Goal: Task Accomplishment & Management: Use online tool/utility

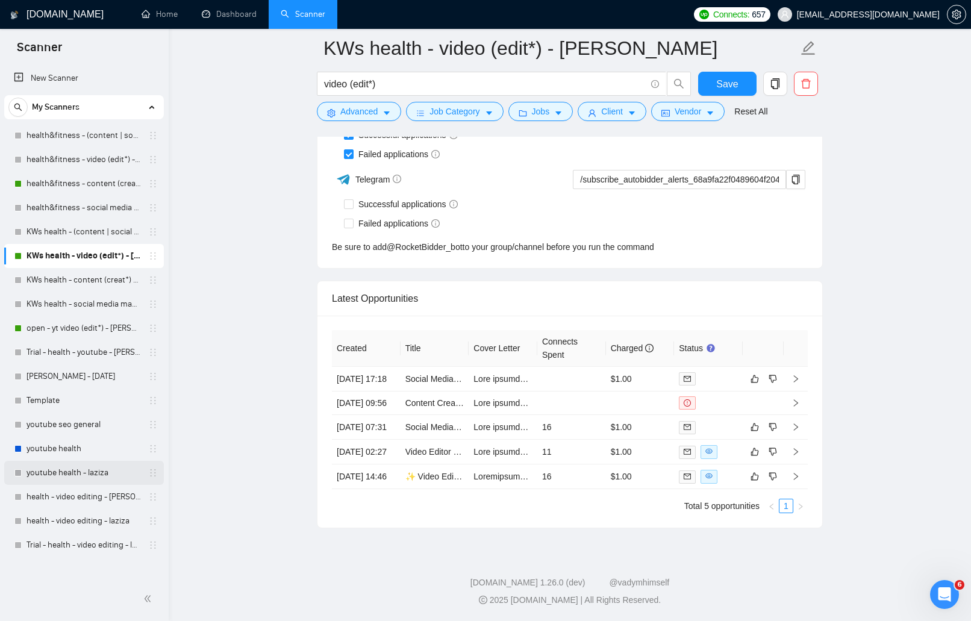
click at [69, 473] on link "youtube health - laziza" at bounding box center [84, 473] width 114 height 24
click at [70, 496] on link "health - video editing - [PERSON_NAME]" at bounding box center [84, 497] width 114 height 24
click at [72, 513] on link "health - video editing - laziza" at bounding box center [84, 521] width 114 height 24
click at [75, 539] on link "Trial - health - video editing - laziza" at bounding box center [84, 545] width 114 height 24
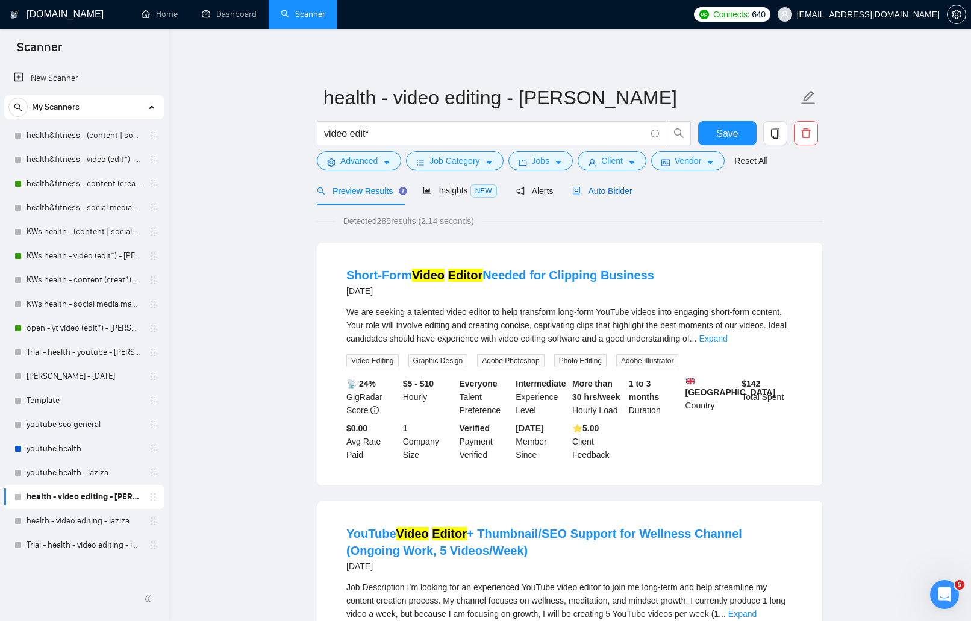
click at [624, 187] on span "Auto Bidder" at bounding box center [602, 191] width 60 height 10
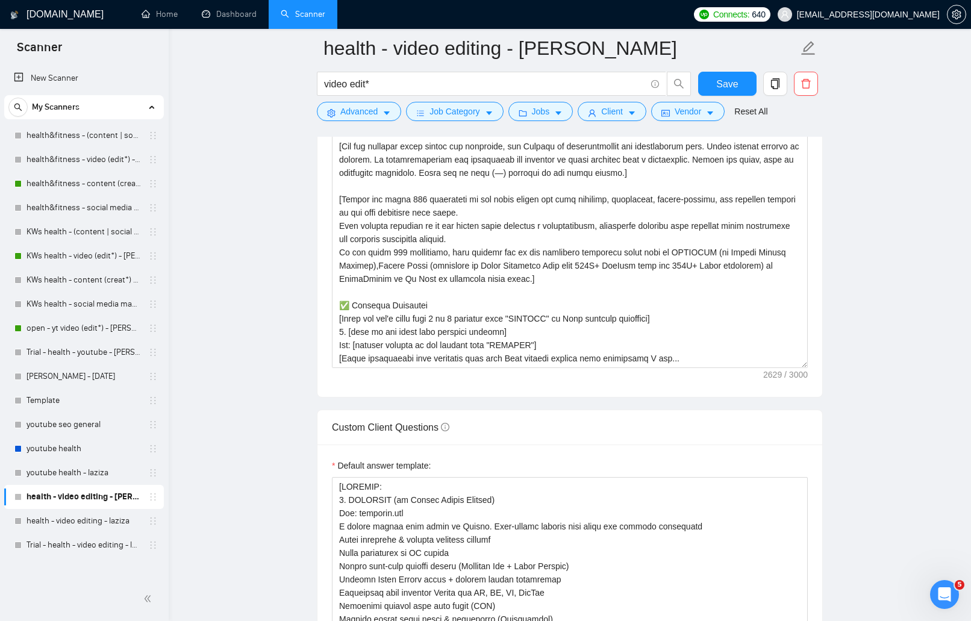
scroll to position [1517, 0]
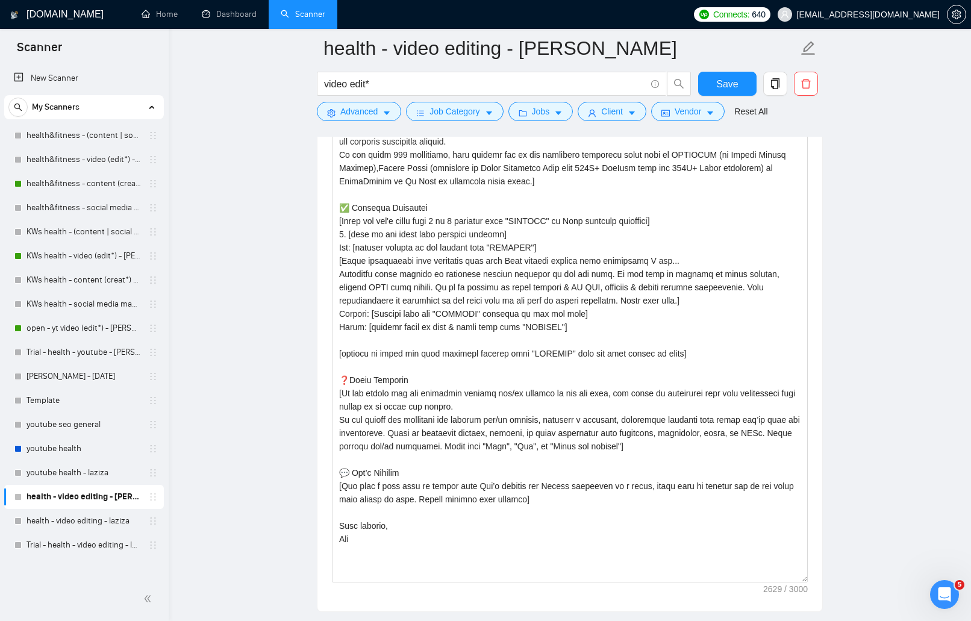
drag, startPoint x: 804, startPoint y: 266, endPoint x: 822, endPoint y: 590, distance: 325.2
click at [822, 590] on div "Cover Letter Options Cover letter template:" at bounding box center [570, 271] width 506 height 680
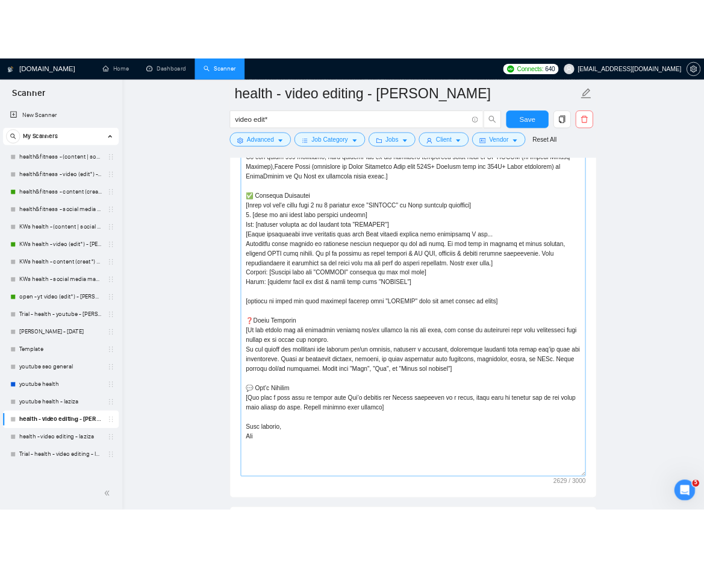
scroll to position [1538, 0]
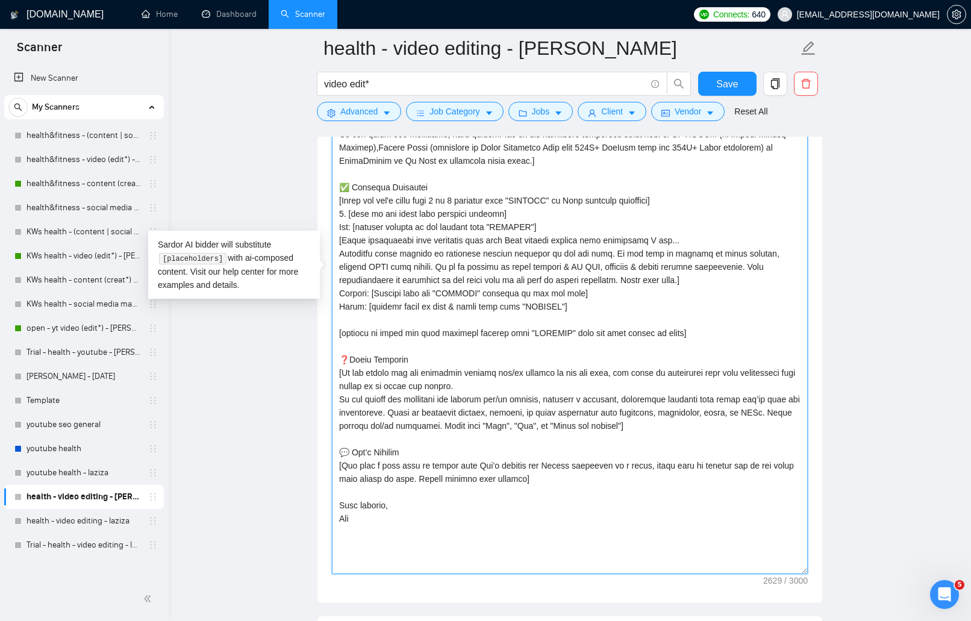
drag, startPoint x: 686, startPoint y: 199, endPoint x: 334, endPoint y: 197, distance: 351.9
click at [334, 197] on textarea "Cover letter template:" at bounding box center [570, 276] width 476 height 595
click at [485, 293] on textarea "Cover letter template:" at bounding box center [570, 276] width 476 height 595
click at [366, 353] on textarea "Cover letter template:" at bounding box center [570, 276] width 476 height 595
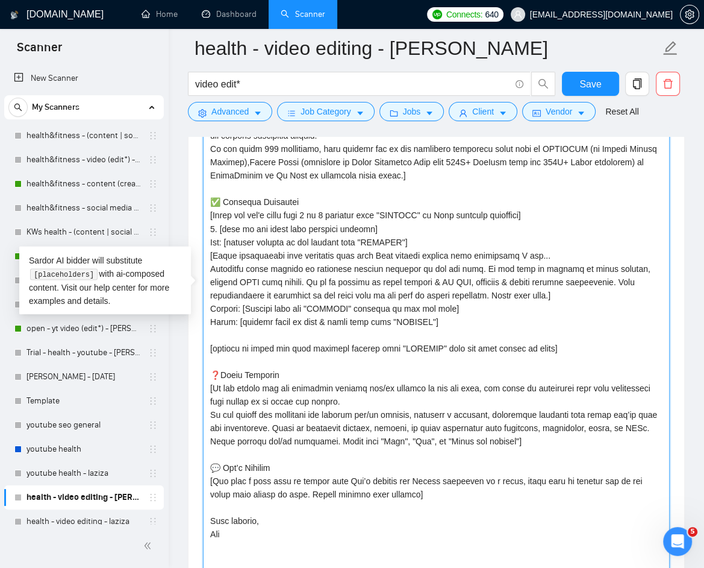
click at [327, 304] on textarea "Cover letter template:" at bounding box center [436, 290] width 467 height 595
click at [301, 245] on textarea "Cover letter template:" at bounding box center [436, 290] width 467 height 595
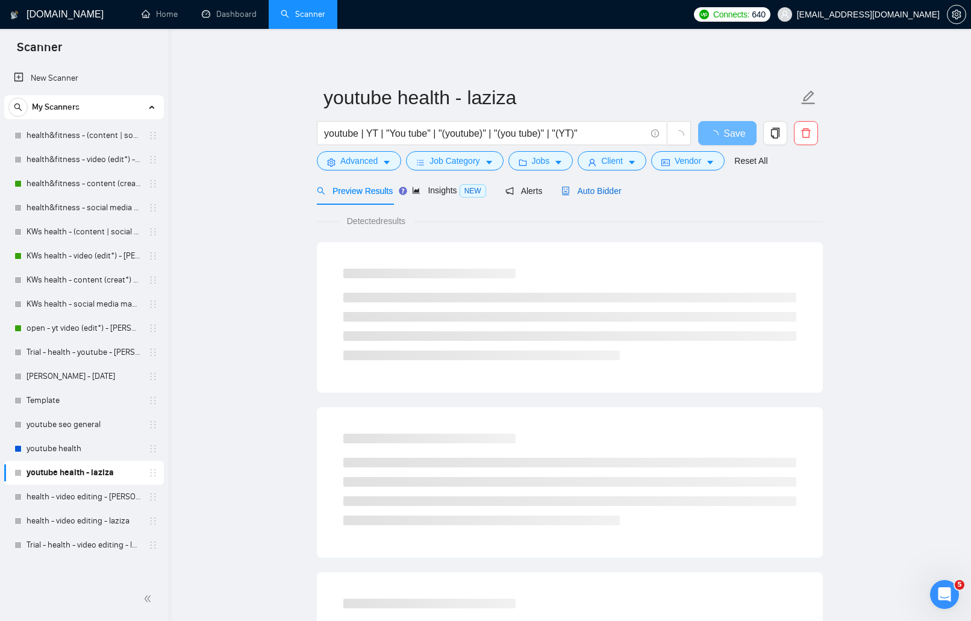
click at [616, 188] on span "Auto Bidder" at bounding box center [592, 191] width 60 height 10
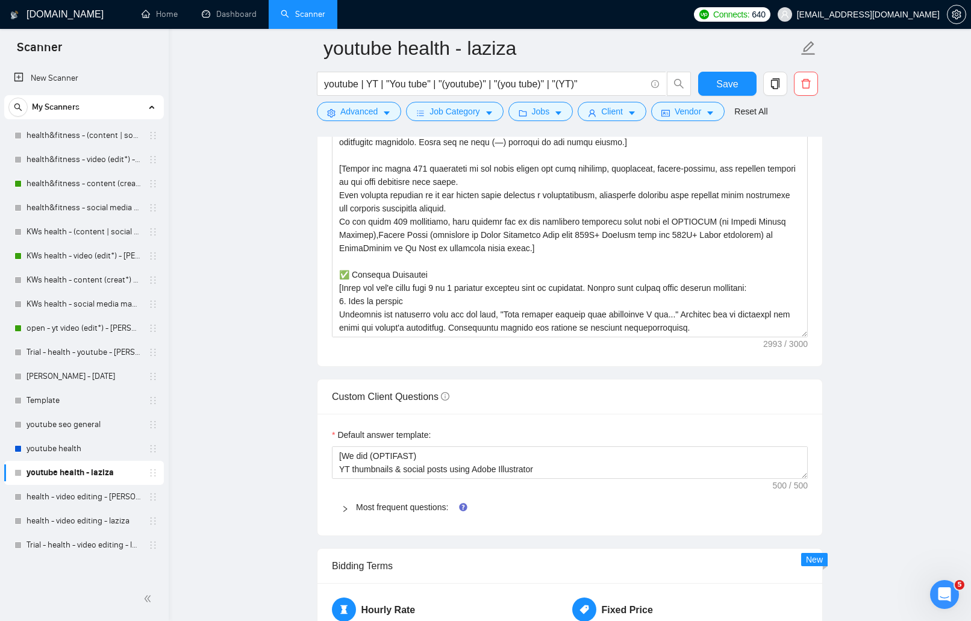
scroll to position [1451, 0]
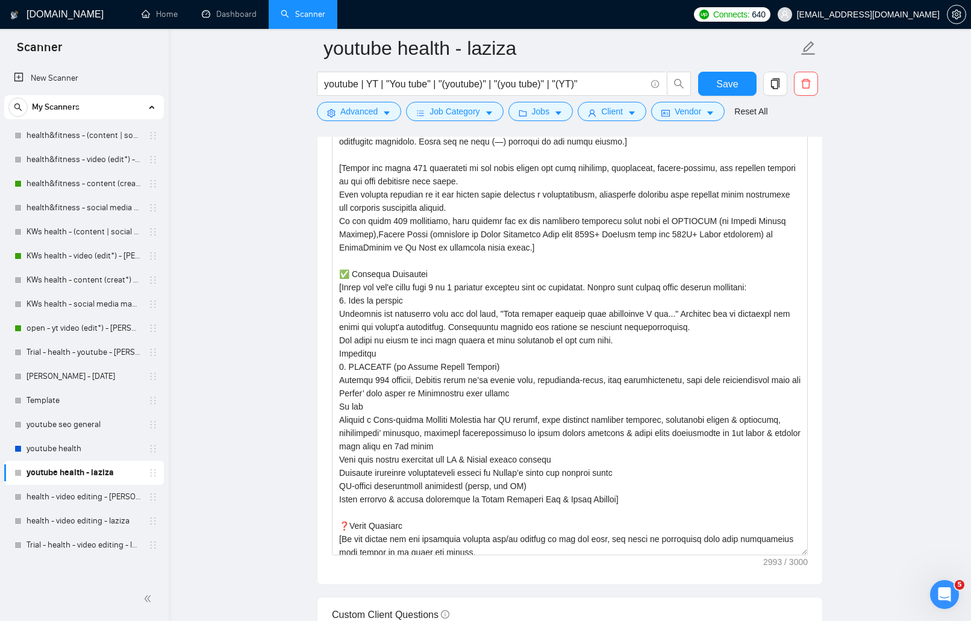
drag, startPoint x: 802, startPoint y: 333, endPoint x: 816, endPoint y: 553, distance: 220.3
click at [816, 553] on div "Cover letter template:" at bounding box center [570, 308] width 505 height 551
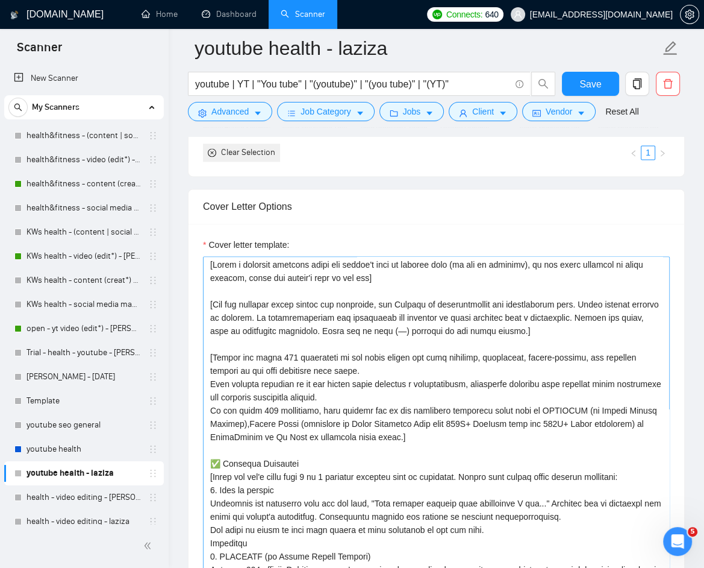
scroll to position [0, 0]
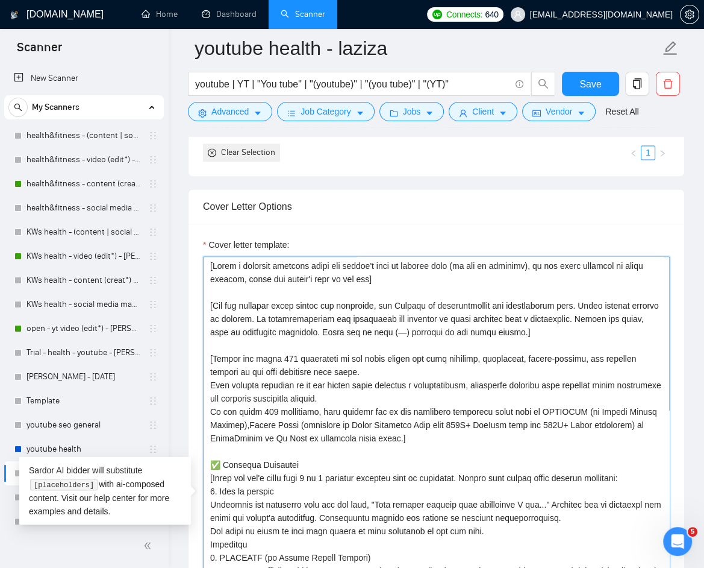
drag, startPoint x: 394, startPoint y: 437, endPoint x: 213, endPoint y: 264, distance: 250.6
click at [212, 263] on textarea "Cover letter template:" at bounding box center [436, 501] width 467 height 491
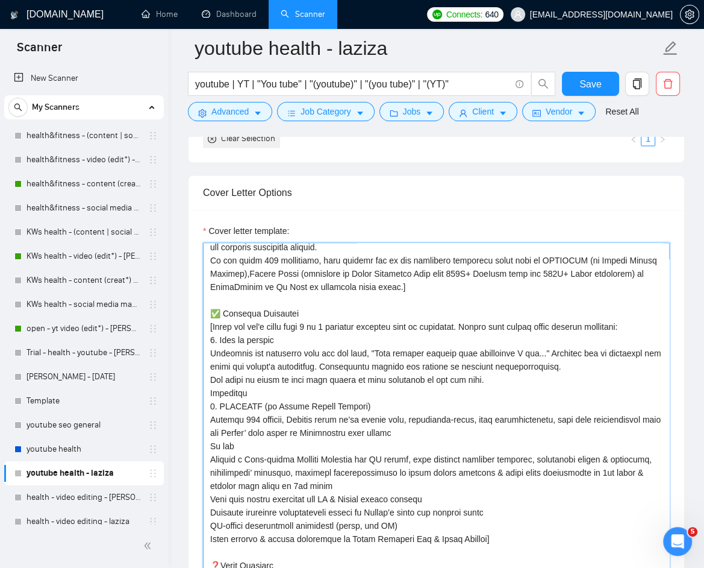
scroll to position [1291, 0]
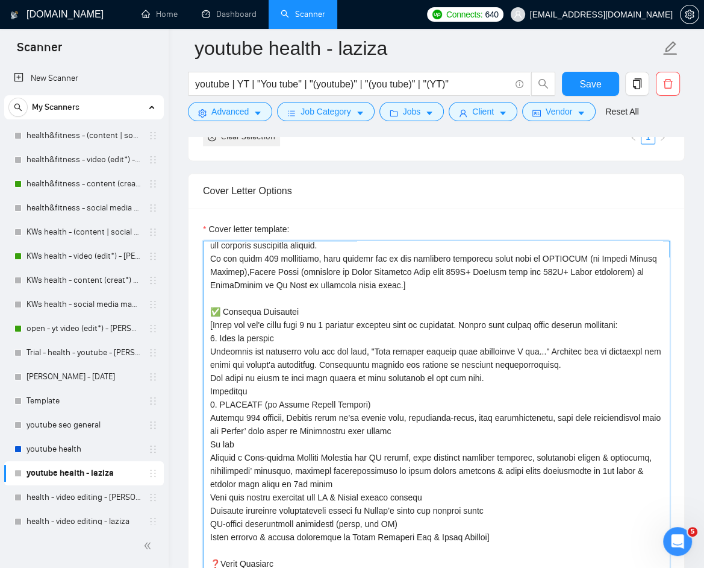
drag, startPoint x: 211, startPoint y: 307, endPoint x: 497, endPoint y: 528, distance: 361.5
click at [497, 528] on textarea "Cover letter template:" at bounding box center [436, 485] width 467 height 491
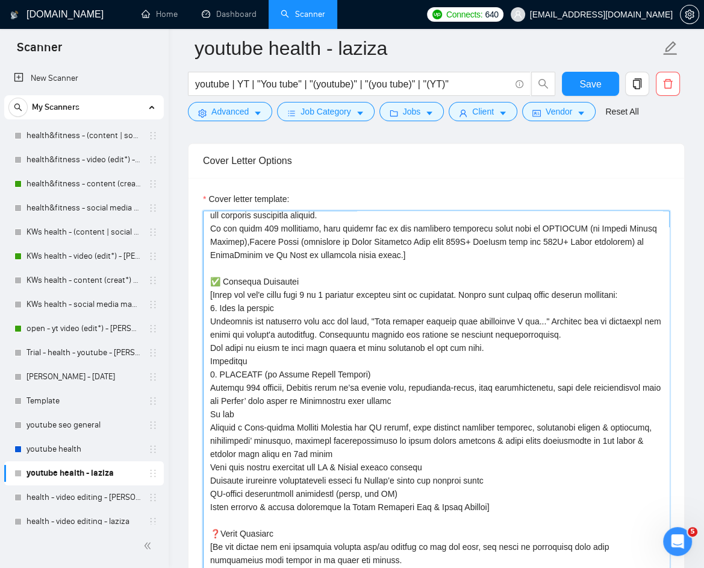
scroll to position [1351, 0]
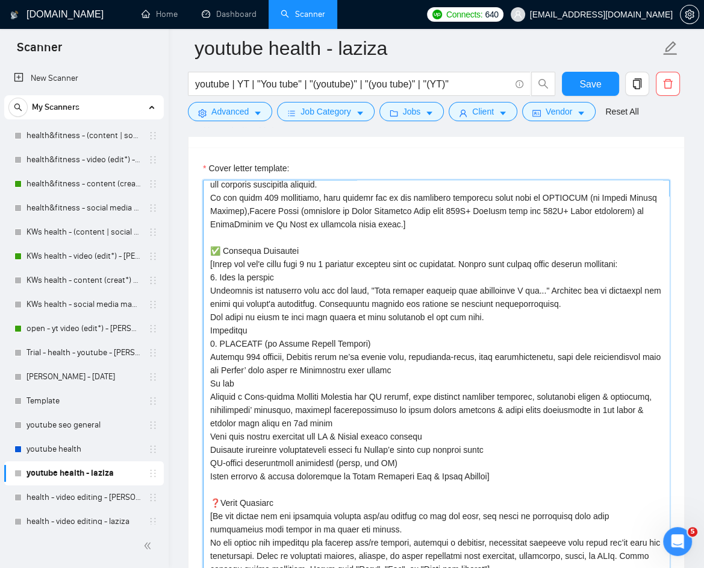
drag, startPoint x: 375, startPoint y: 315, endPoint x: 219, endPoint y: 263, distance: 165.0
click at [375, 315] on textarea "Cover letter template:" at bounding box center [436, 425] width 467 height 491
drag, startPoint x: 207, startPoint y: 262, endPoint x: 496, endPoint y: 473, distance: 357.9
click at [496, 473] on textarea "Cover letter template:" at bounding box center [436, 425] width 467 height 491
click at [446, 323] on textarea "Cover letter template:" at bounding box center [436, 425] width 467 height 491
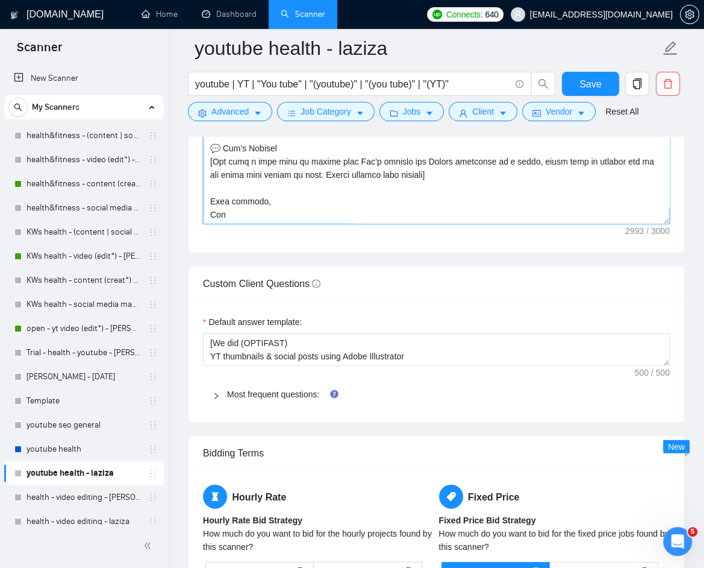
scroll to position [1800, 0]
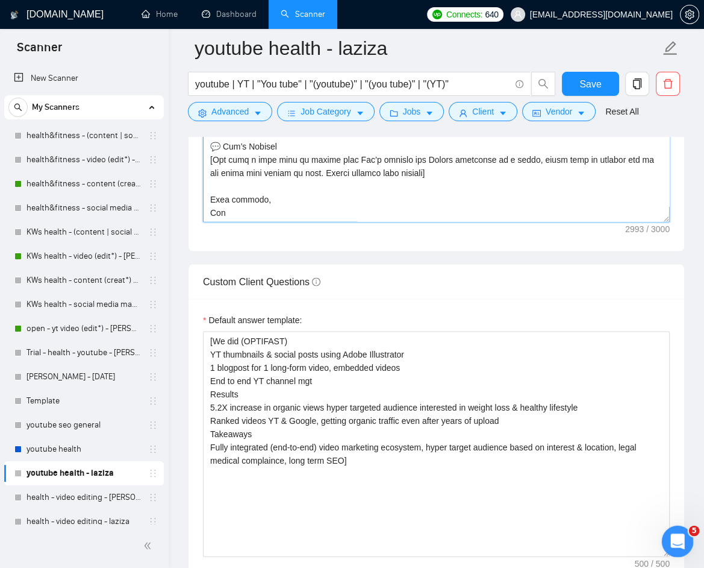
drag, startPoint x: 1326, startPoint y: 886, endPoint x: 675, endPoint y: 552, distance: 731.8
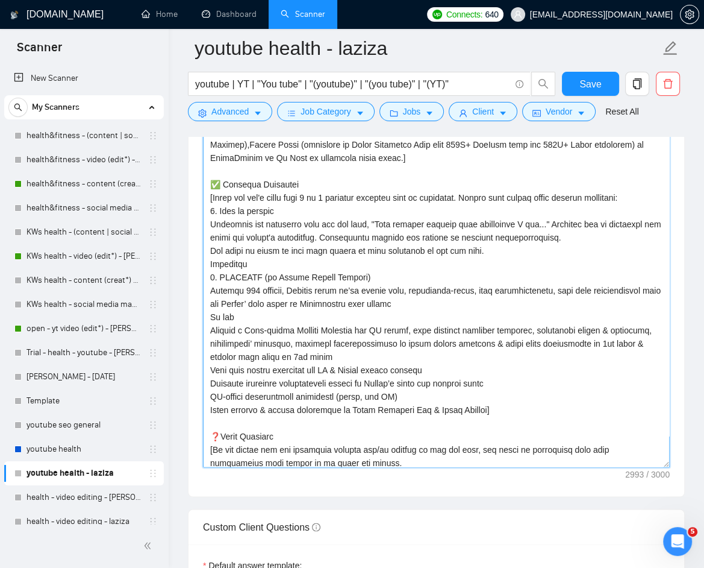
scroll to position [1548, 0]
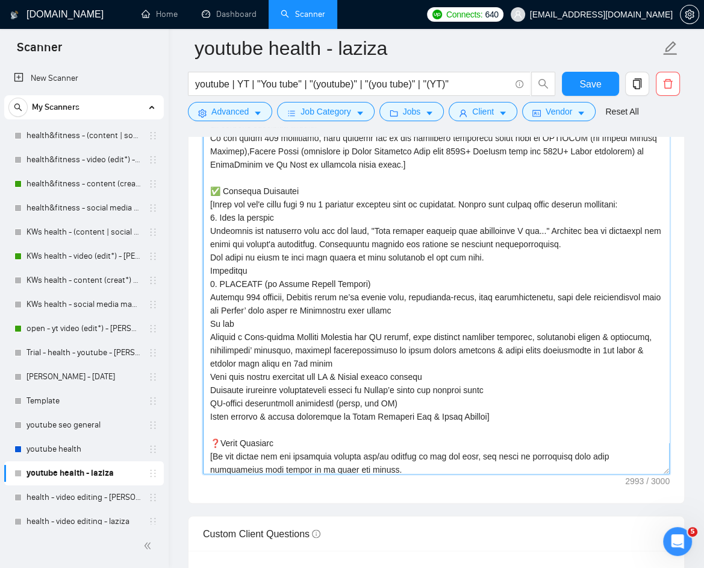
click at [353, 201] on textarea "Cover letter template:" at bounding box center [436, 228] width 467 height 491
drag, startPoint x: 213, startPoint y: 204, endPoint x: 651, endPoint y: 198, distance: 438.0
click at [651, 198] on textarea "Cover letter template:" at bounding box center [436, 228] width 467 height 491
click at [441, 204] on textarea "Cover letter template:" at bounding box center [436, 228] width 467 height 491
drag, startPoint x: 210, startPoint y: 203, endPoint x: 648, endPoint y: 206, distance: 438.0
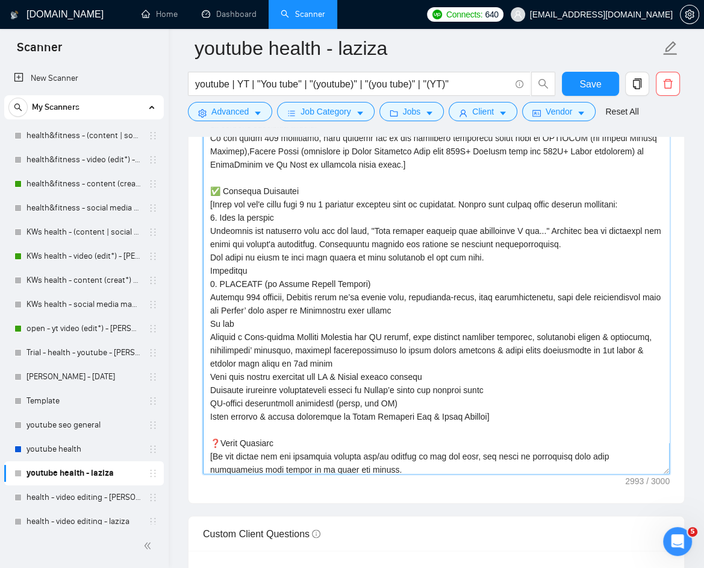
click at [648, 206] on textarea "Cover letter template:" at bounding box center [436, 228] width 467 height 491
click at [443, 302] on textarea "Cover letter template:" at bounding box center [436, 228] width 467 height 491
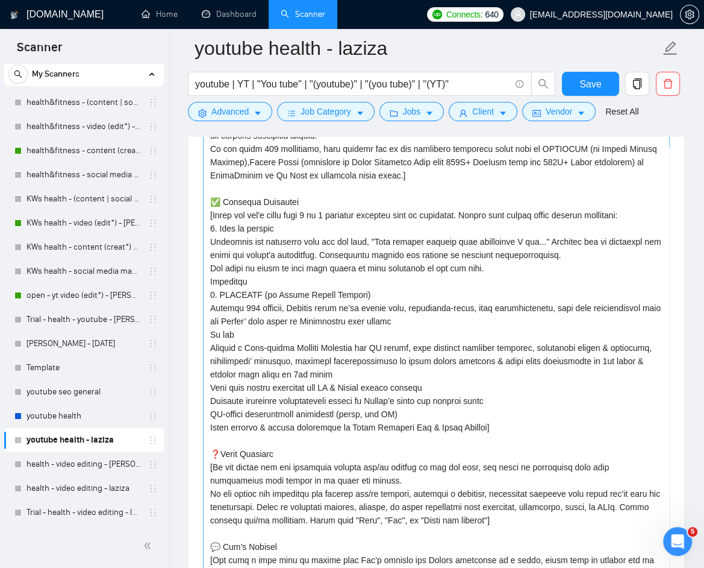
scroll to position [137, 0]
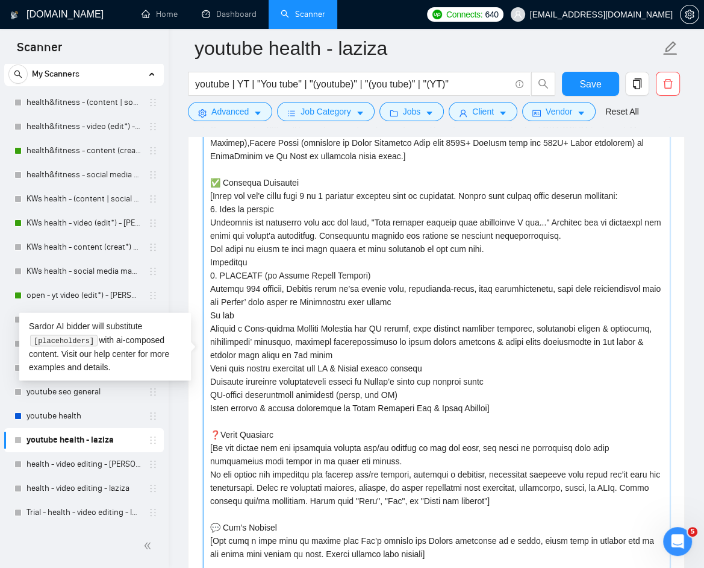
drag, startPoint x: 498, startPoint y: 405, endPoint x: 210, endPoint y: 197, distance: 355.6
click at [209, 196] on textarea "Cover letter template:" at bounding box center [436, 356] width 467 height 491
click at [333, 343] on textarea "Cover letter template:" at bounding box center [436, 356] width 467 height 491
drag, startPoint x: 501, startPoint y: 408, endPoint x: 207, endPoint y: 196, distance: 362.2
click at [207, 196] on textarea "Cover letter template:" at bounding box center [436, 356] width 467 height 491
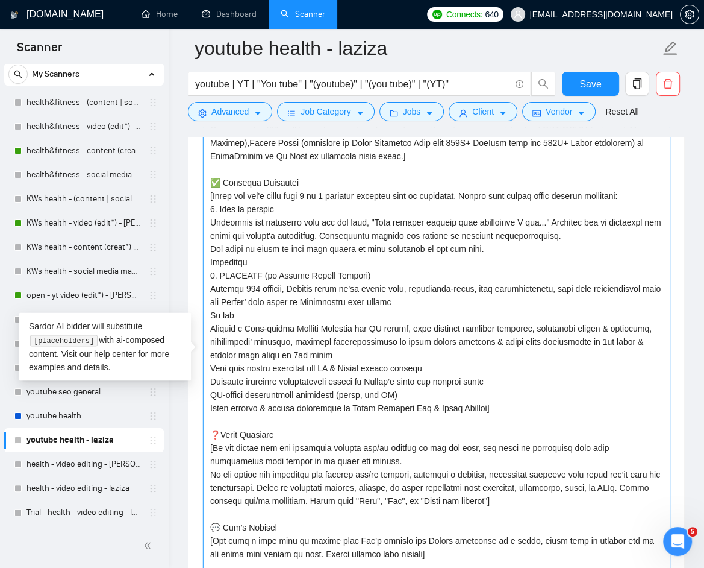
click at [226, 213] on textarea "Cover letter template:" at bounding box center [436, 356] width 467 height 491
drag, startPoint x: 213, startPoint y: 193, endPoint x: 646, endPoint y: 195, distance: 432.6
click at [649, 193] on textarea "Cover letter template:" at bounding box center [436, 356] width 467 height 491
click at [486, 274] on textarea "Cover letter template:" at bounding box center [436, 356] width 467 height 491
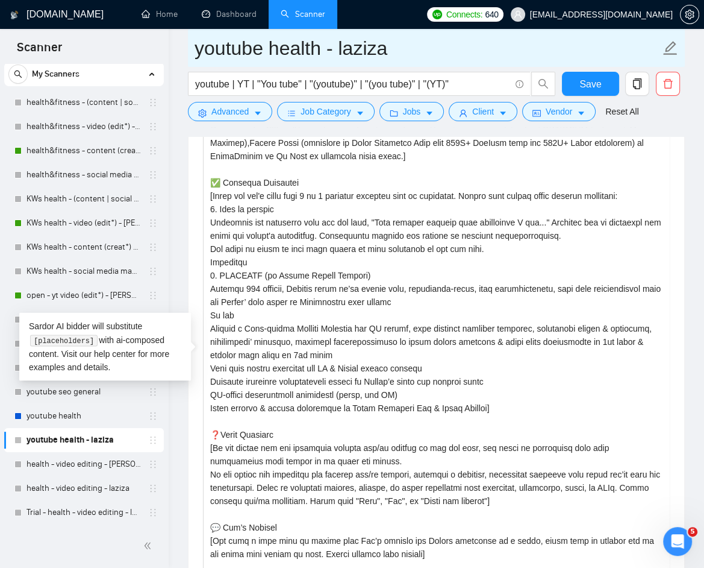
drag, startPoint x: 345, startPoint y: 47, endPoint x: 381, endPoint y: 45, distance: 35.6
click at [381, 45] on input "youtube health - laziza" at bounding box center [428, 48] width 466 height 30
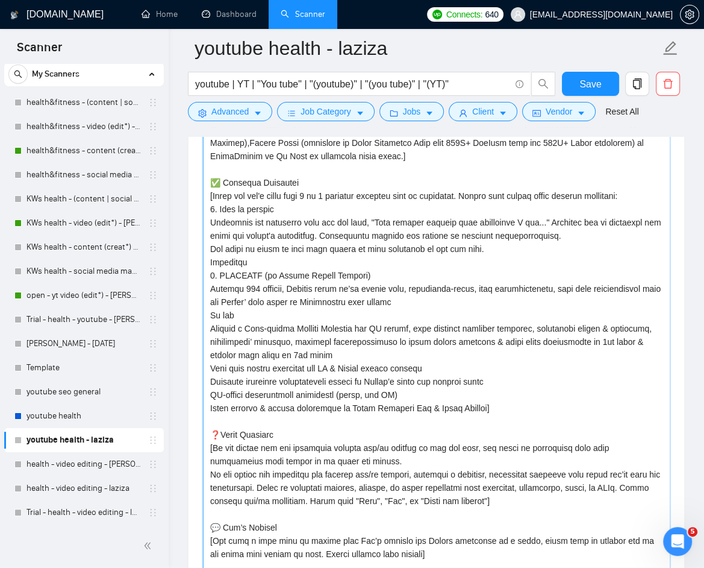
click at [419, 206] on textarea "Cover letter template:" at bounding box center [436, 356] width 467 height 491
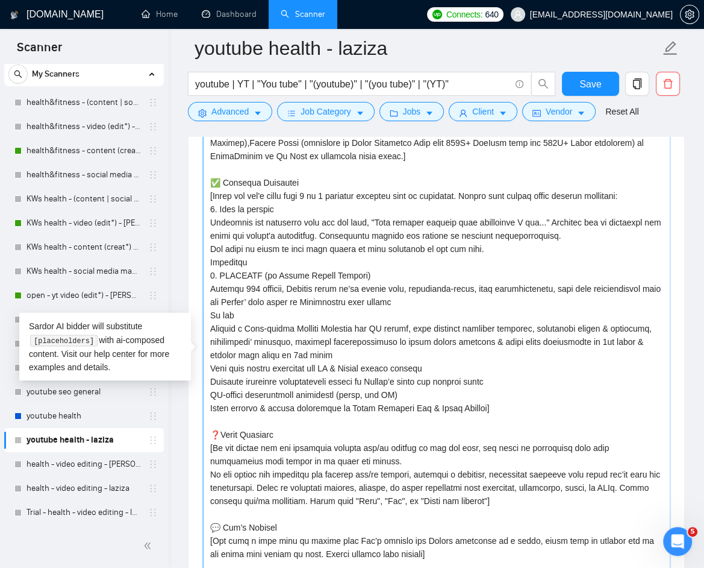
click at [271, 316] on textarea "Cover letter template:" at bounding box center [436, 356] width 467 height 491
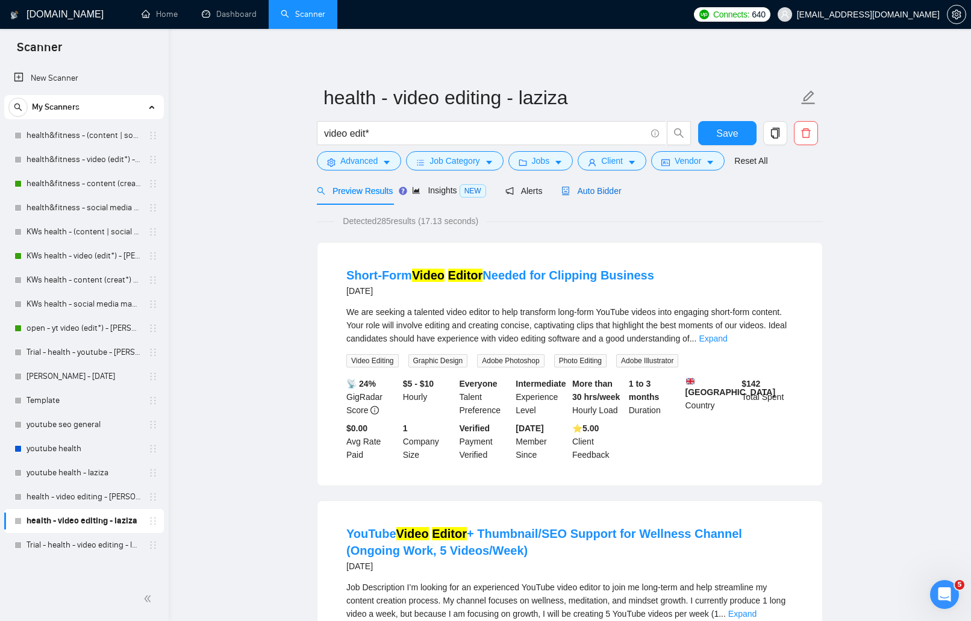
click at [603, 190] on span "Auto Bidder" at bounding box center [592, 191] width 60 height 10
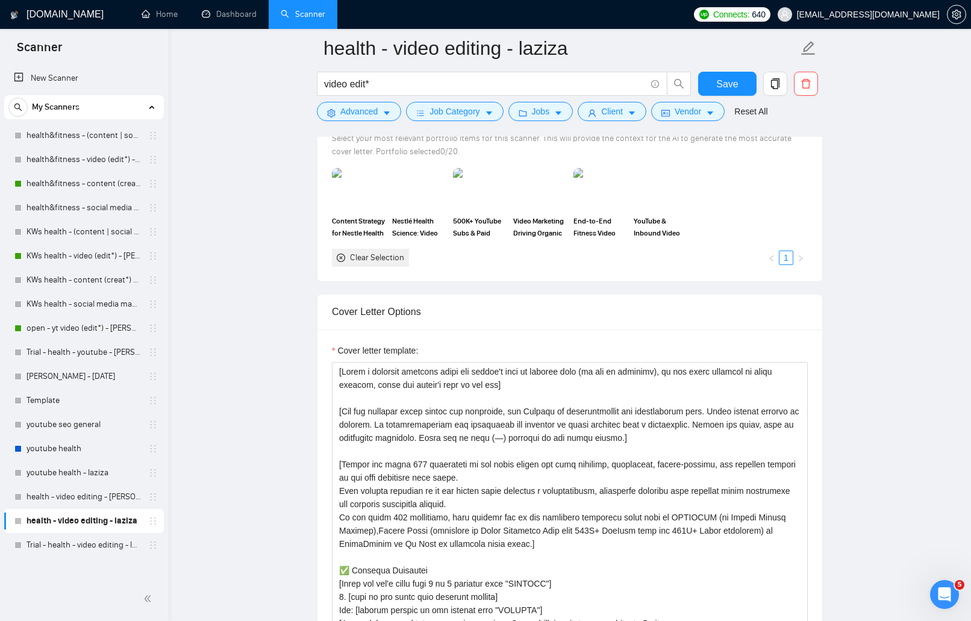
scroll to position [1350, 0]
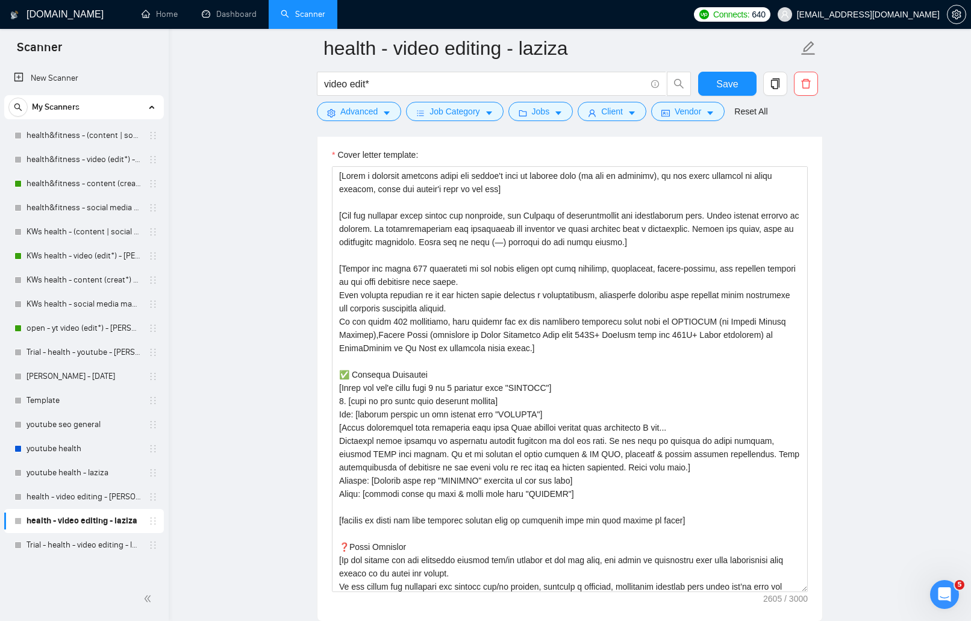
drag, startPoint x: 804, startPoint y: 433, endPoint x: 814, endPoint y: 588, distance: 155.8
click at [814, 588] on div "Cover letter template:" at bounding box center [570, 377] width 505 height 487
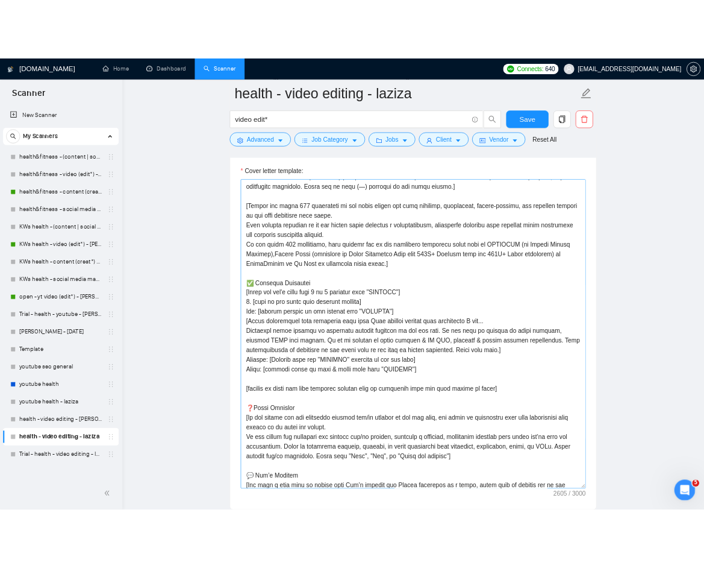
scroll to position [67, 0]
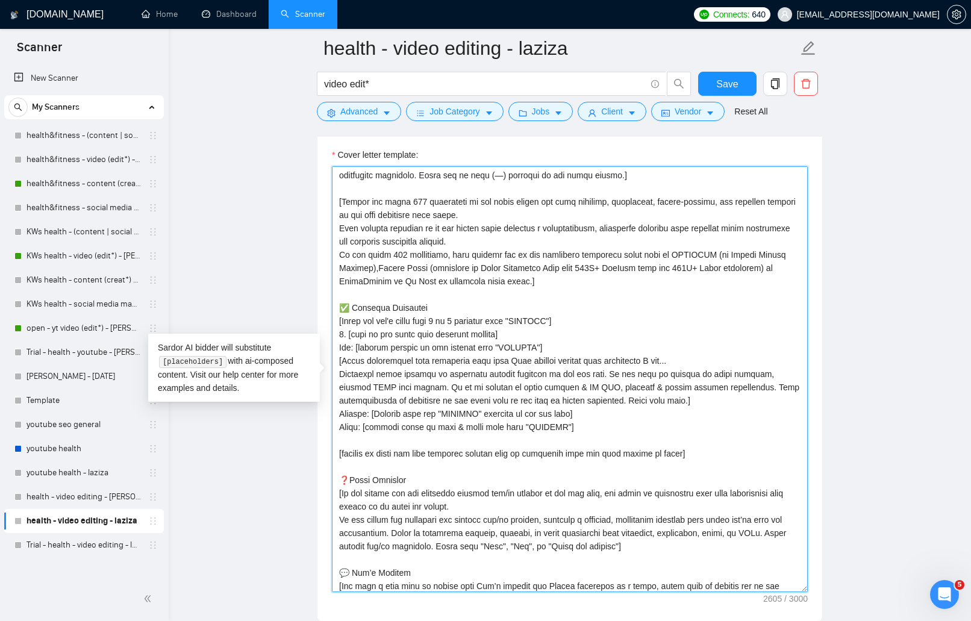
drag, startPoint x: 582, startPoint y: 320, endPoint x: 330, endPoint y: 322, distance: 252.4
click at [330, 322] on div "Cover letter template:" at bounding box center [570, 377] width 505 height 487
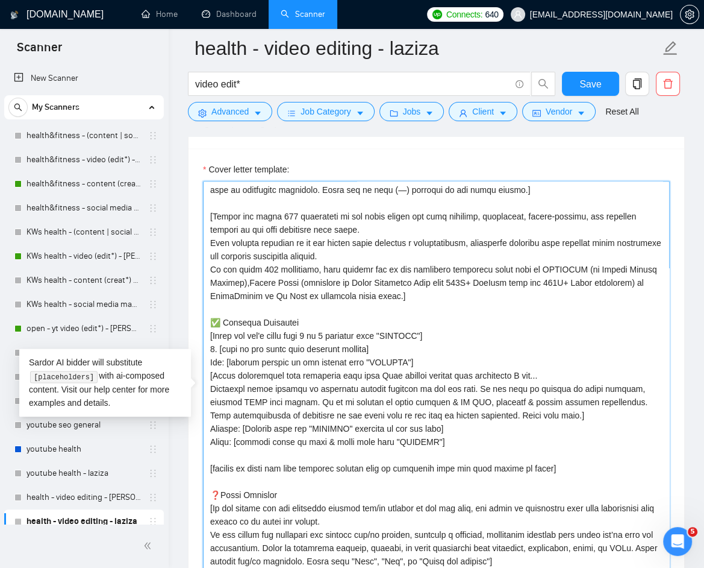
click at [381, 355] on textarea "Cover letter template:" at bounding box center [436, 394] width 467 height 426
drag, startPoint x: 449, startPoint y: 440, endPoint x: 257, endPoint y: 366, distance: 206.5
click at [257, 366] on textarea "Cover letter template:" at bounding box center [436, 394] width 467 height 426
click at [398, 402] on textarea "Cover letter template:" at bounding box center [436, 394] width 467 height 426
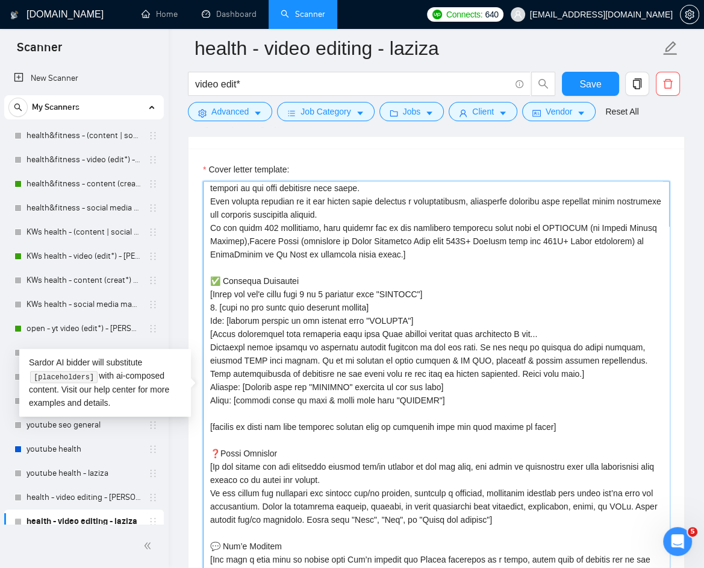
scroll to position [109, 0]
drag, startPoint x: 446, startPoint y: 400, endPoint x: 209, endPoint y: 293, distance: 260.2
click at [209, 293] on textarea "Cover letter template:" at bounding box center [436, 394] width 467 height 426
click at [353, 342] on textarea "Cover letter template:" at bounding box center [436, 394] width 467 height 426
drag, startPoint x: 214, startPoint y: 290, endPoint x: 445, endPoint y: 292, distance: 230.1
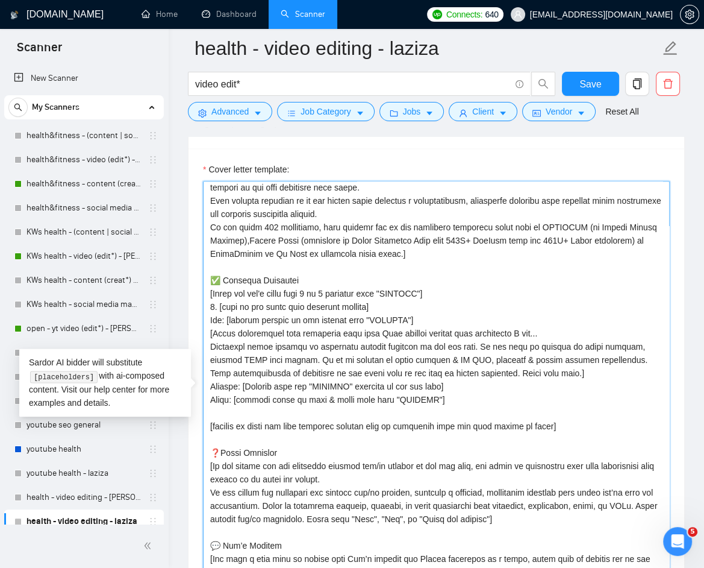
click at [445, 292] on textarea "Cover letter template:" at bounding box center [436, 394] width 467 height 426
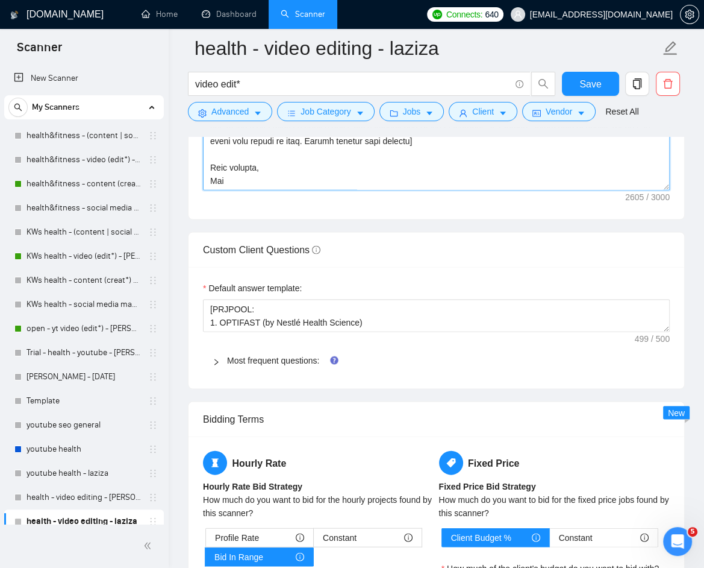
scroll to position [1782, 0]
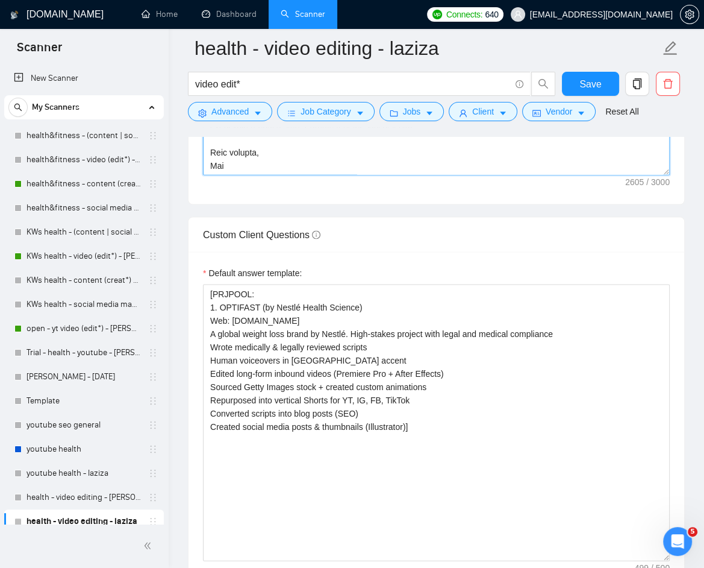
drag, startPoint x: 665, startPoint y: 313, endPoint x: 681, endPoint y: 560, distance: 247.6
click at [682, 561] on div "Default answer template: [PRJPOOL: 1. OPTIFAST (by Nestlé Health Science) Web: …" at bounding box center [437, 435] width 496 height 366
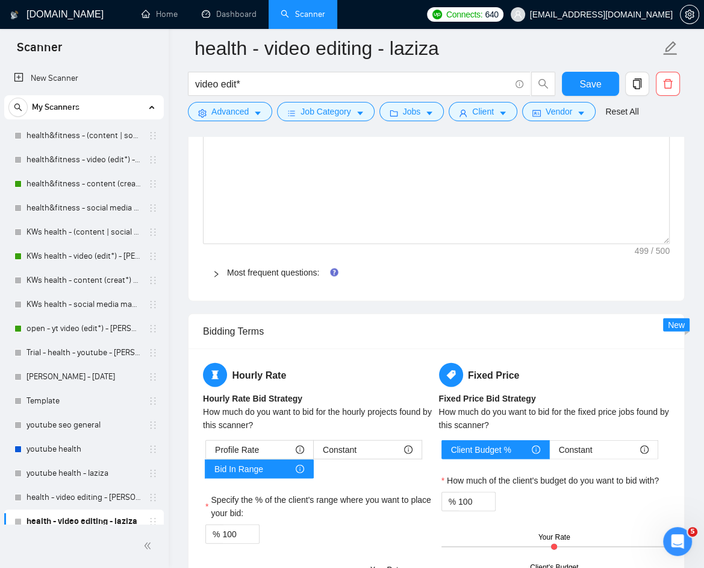
scroll to position [2133, 0]
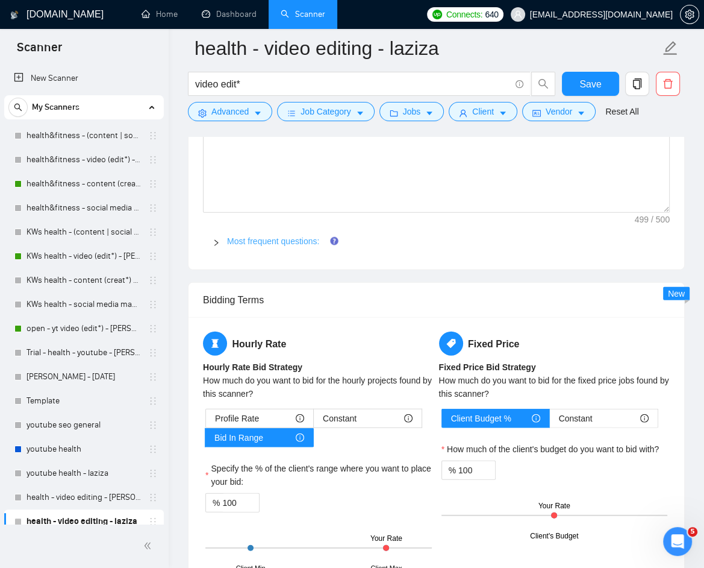
click at [283, 243] on link "Most frequent questions:" at bounding box center [273, 241] width 92 height 10
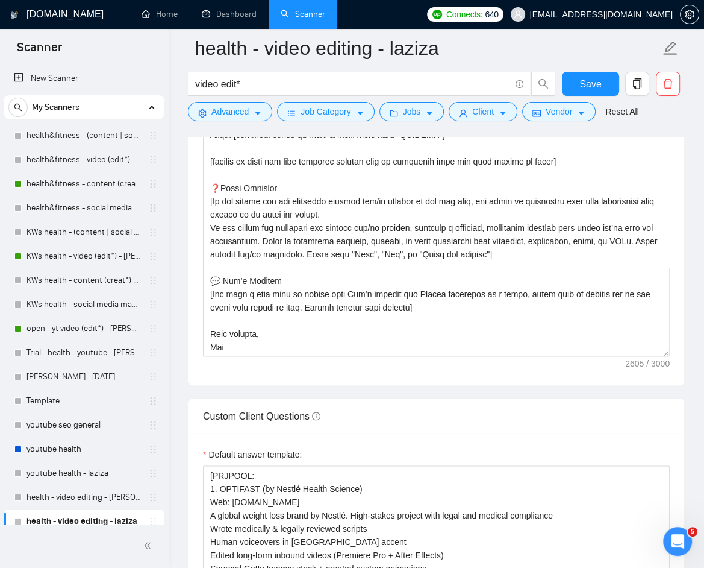
scroll to position [1424, 0]
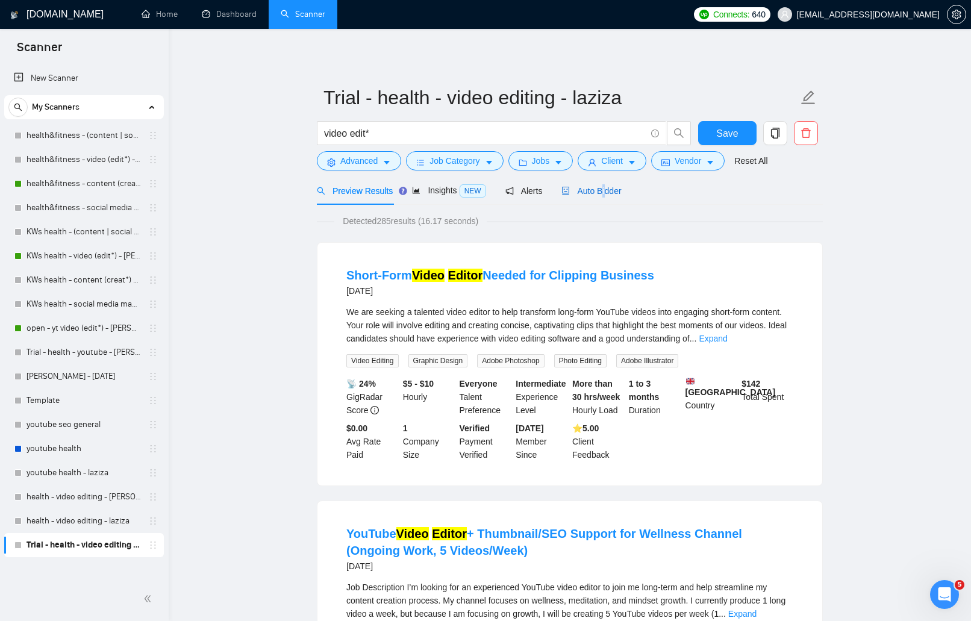
drag, startPoint x: 607, startPoint y: 195, endPoint x: 850, endPoint y: 233, distance: 246.3
click at [608, 195] on div "Auto Bidder" at bounding box center [592, 190] width 60 height 13
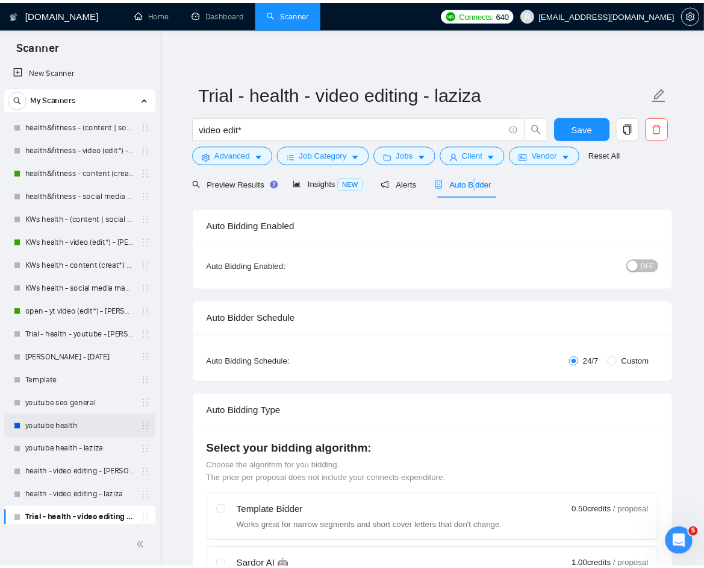
scroll to position [9, 0]
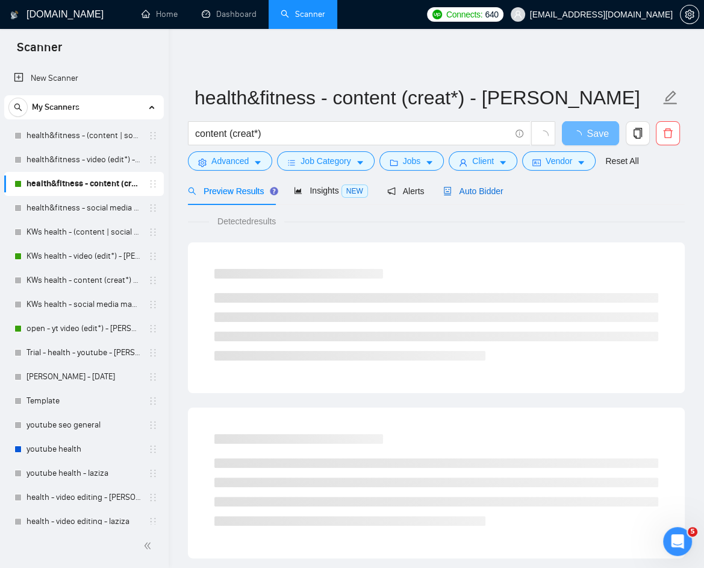
click at [475, 187] on span "Auto Bidder" at bounding box center [473, 191] width 60 height 10
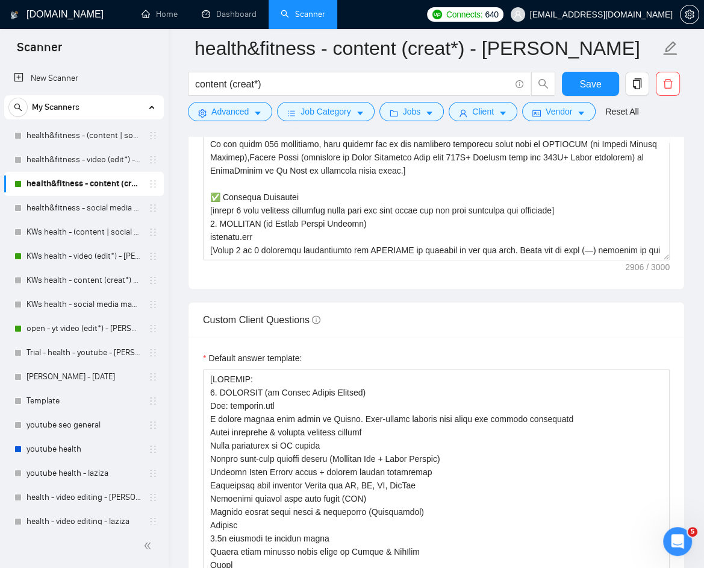
scroll to position [1542, 0]
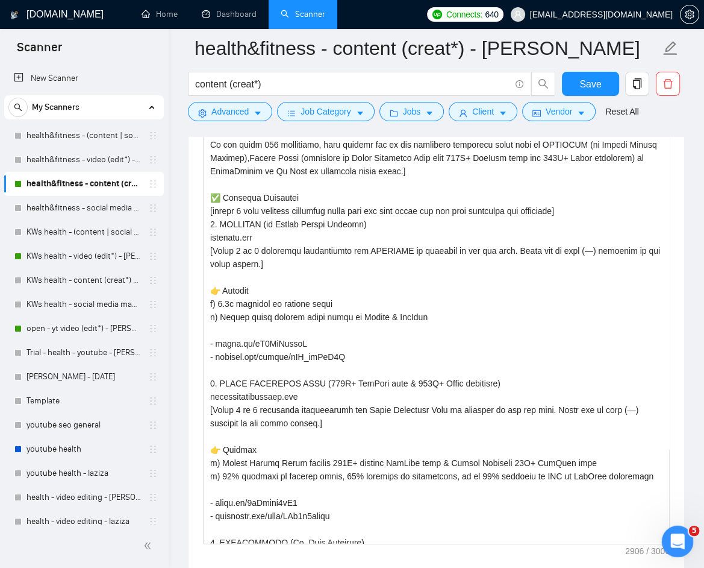
drag, startPoint x: 1326, startPoint y: 781, endPoint x: 667, endPoint y: 532, distance: 704.7
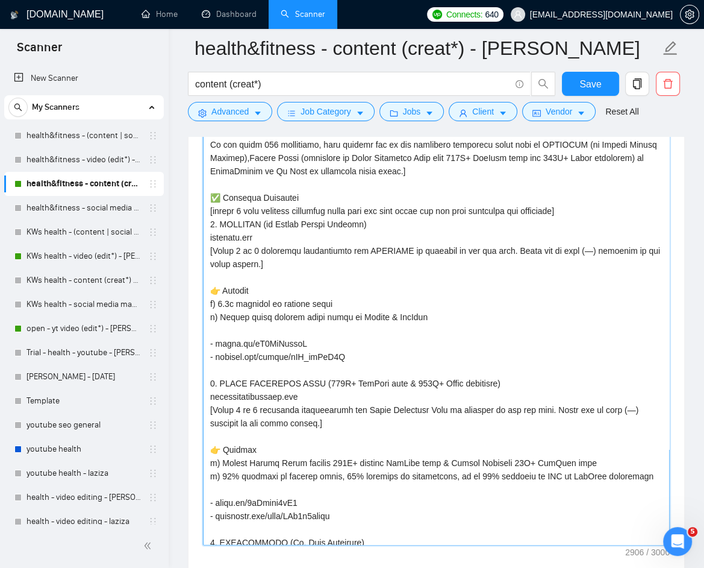
click at [226, 205] on textarea "Cover letter template:" at bounding box center [436, 266] width 467 height 555
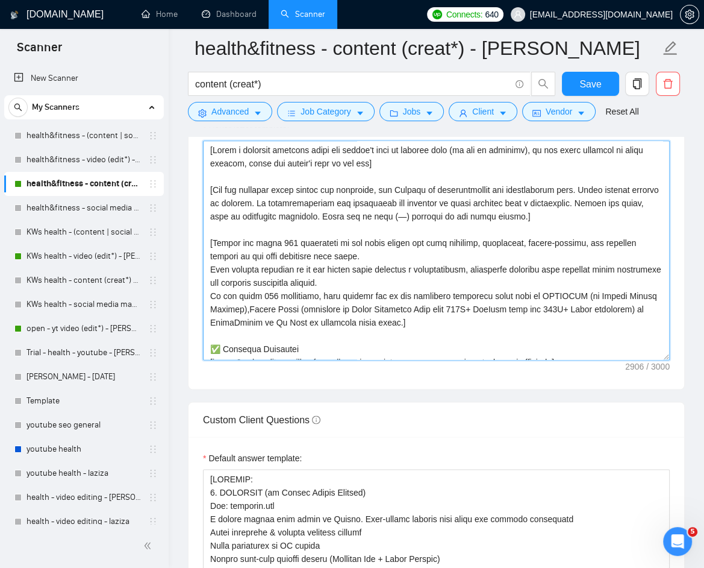
scroll to position [1369, 0]
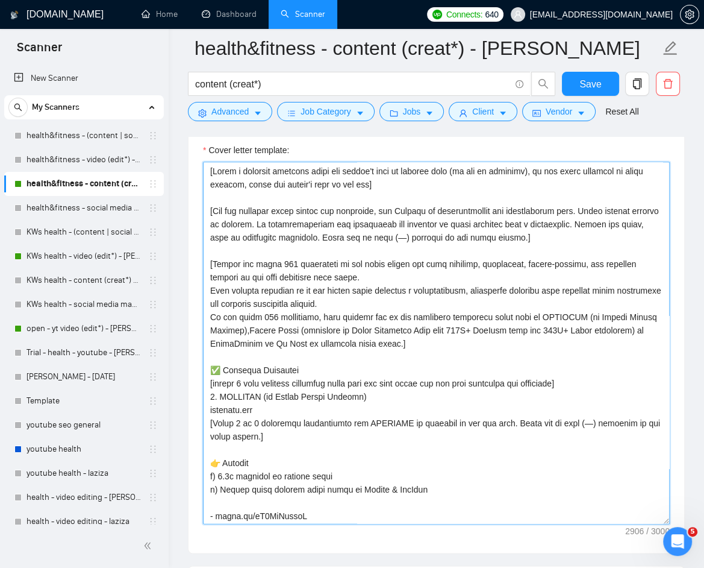
drag, startPoint x: 662, startPoint y: 377, endPoint x: 654, endPoint y: 531, distance: 153.8
click at [658, 524] on textarea "Cover letter template:" at bounding box center [436, 342] width 467 height 362
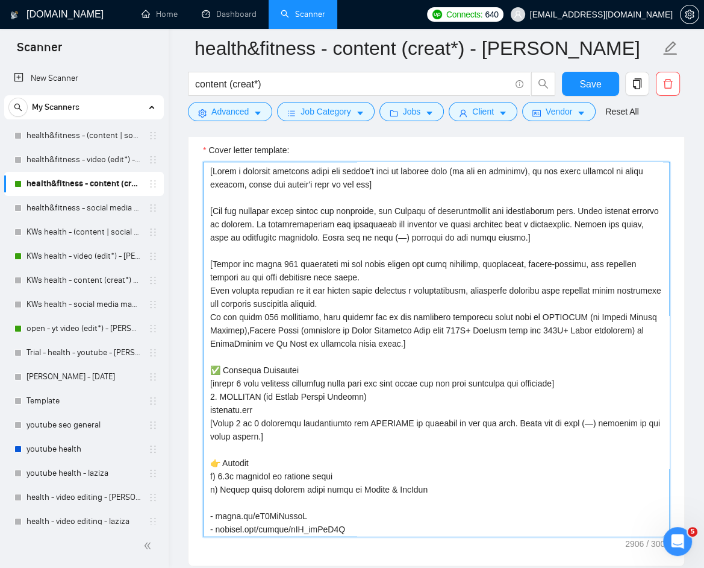
drag, startPoint x: 208, startPoint y: 384, endPoint x: 613, endPoint y: 383, distance: 404.9
click at [593, 384] on textarea "Cover letter template:" at bounding box center [436, 348] width 467 height 375
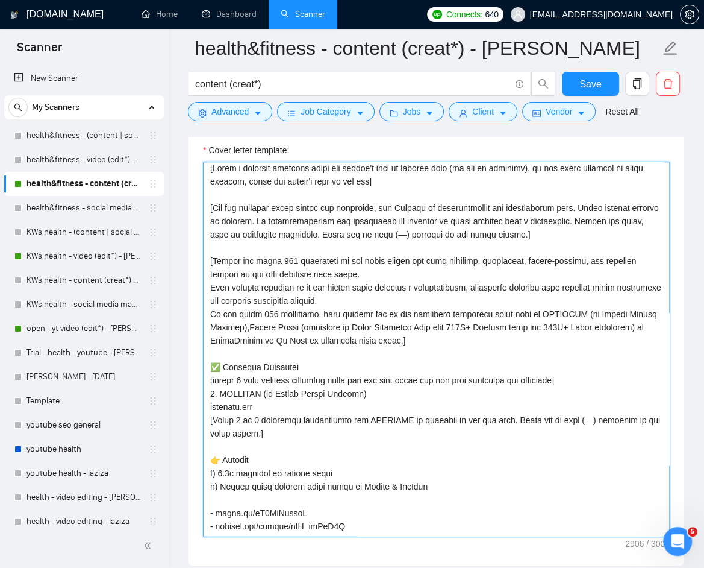
scroll to position [0, 0]
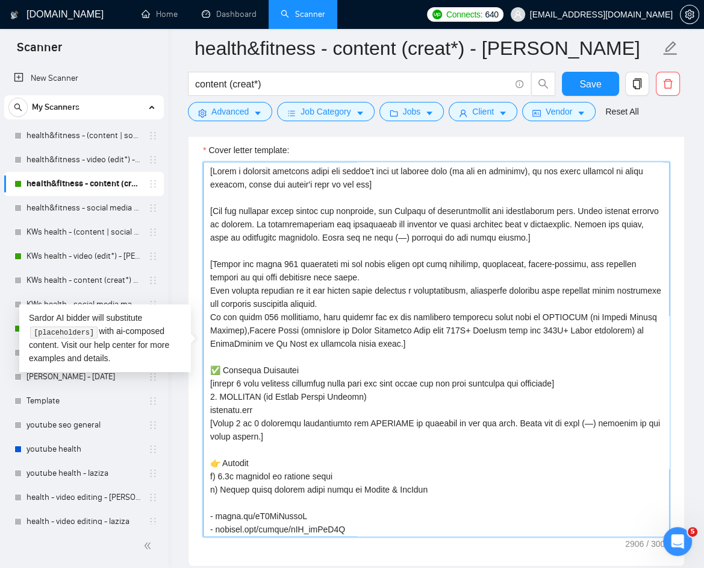
click at [289, 290] on textarea "Cover letter template:" at bounding box center [436, 348] width 467 height 375
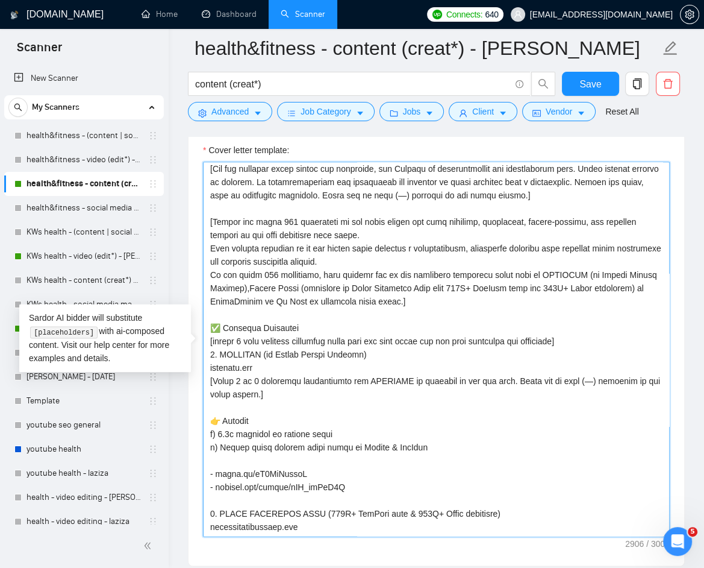
scroll to position [88, 0]
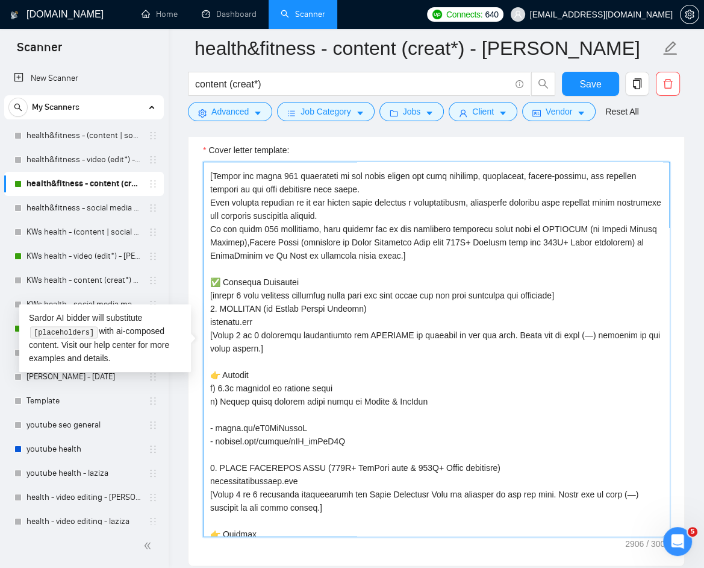
drag, startPoint x: 583, startPoint y: 293, endPoint x: 202, endPoint y: 293, distance: 380.2
click at [203, 293] on textarea "Cover letter template:" at bounding box center [436, 348] width 467 height 375
click at [383, 380] on textarea "Cover letter template:" at bounding box center [436, 348] width 467 height 375
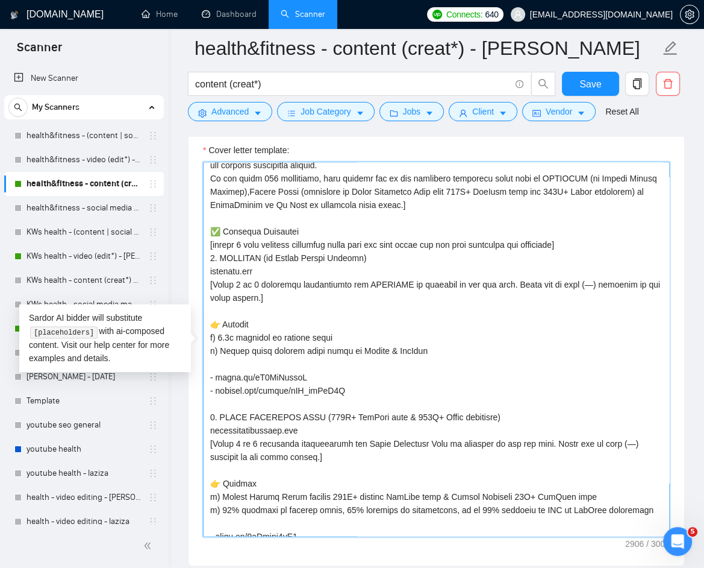
scroll to position [140, 0]
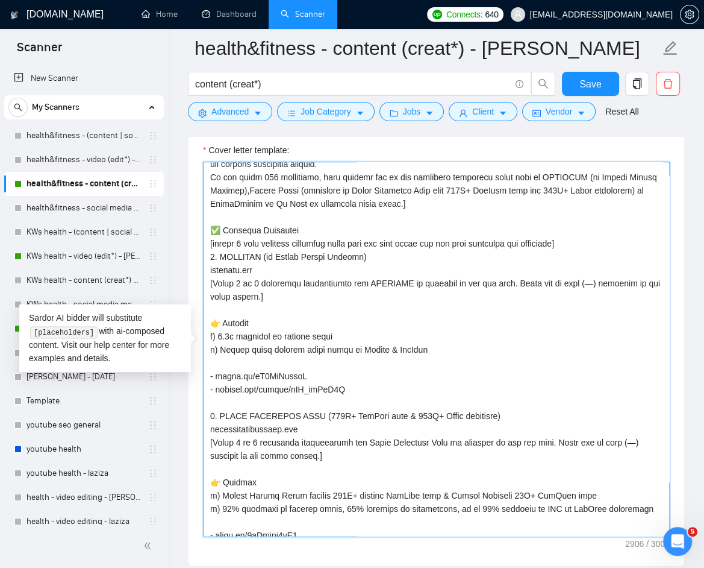
drag, startPoint x: 276, startPoint y: 296, endPoint x: 211, endPoint y: 282, distance: 66.7
click at [211, 282] on textarea "Cover letter template:" at bounding box center [436, 348] width 467 height 375
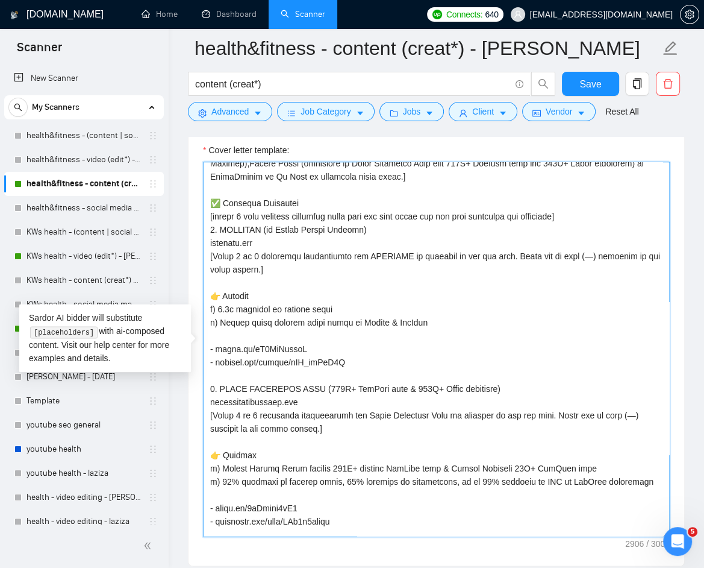
scroll to position [166, 0]
drag, startPoint x: 207, startPoint y: 214, endPoint x: 607, endPoint y: 212, distance: 400.0
click at [607, 212] on textarea "Cover letter template:" at bounding box center [436, 348] width 467 height 375
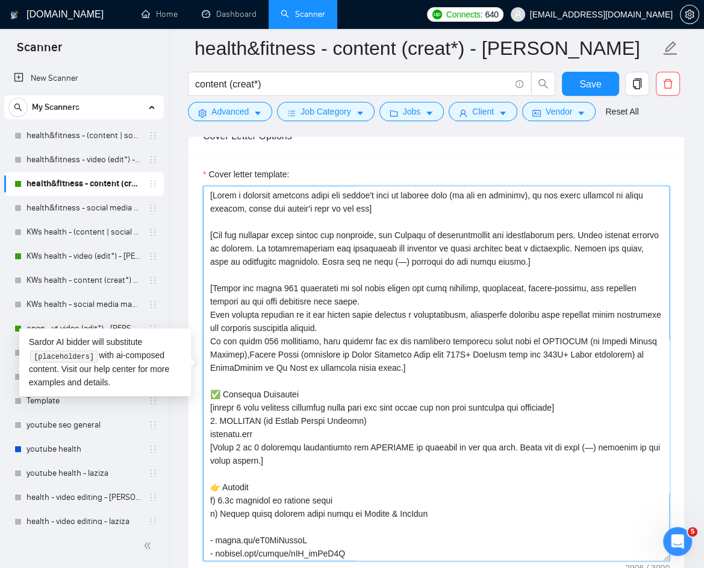
scroll to position [1344, 0]
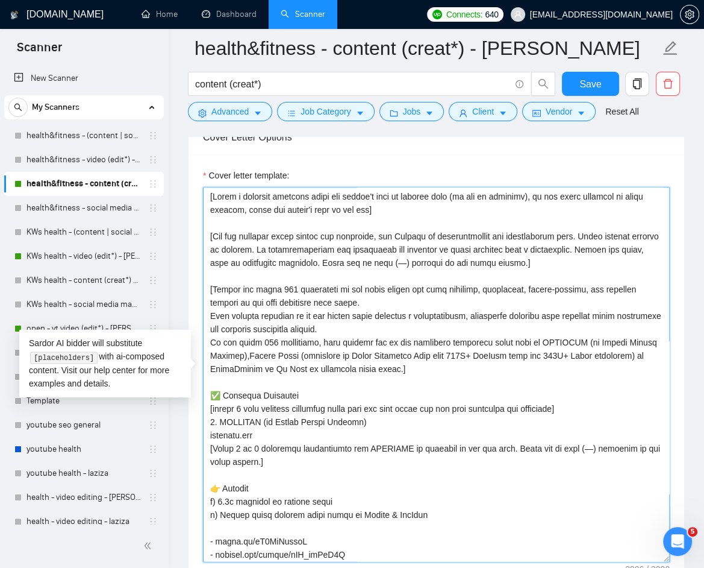
drag, startPoint x: 338, startPoint y: 342, endPoint x: 209, endPoint y: 198, distance: 193.3
click at [207, 195] on textarea "Cover letter template:" at bounding box center [436, 374] width 467 height 375
click at [268, 279] on textarea "Cover letter template:" at bounding box center [436, 374] width 467 height 375
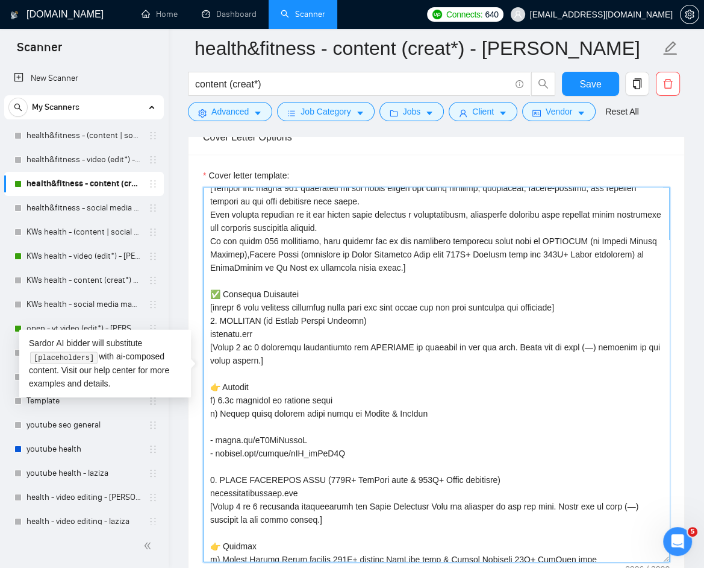
scroll to position [107, 0]
